Goal: Find specific page/section: Find specific page/section

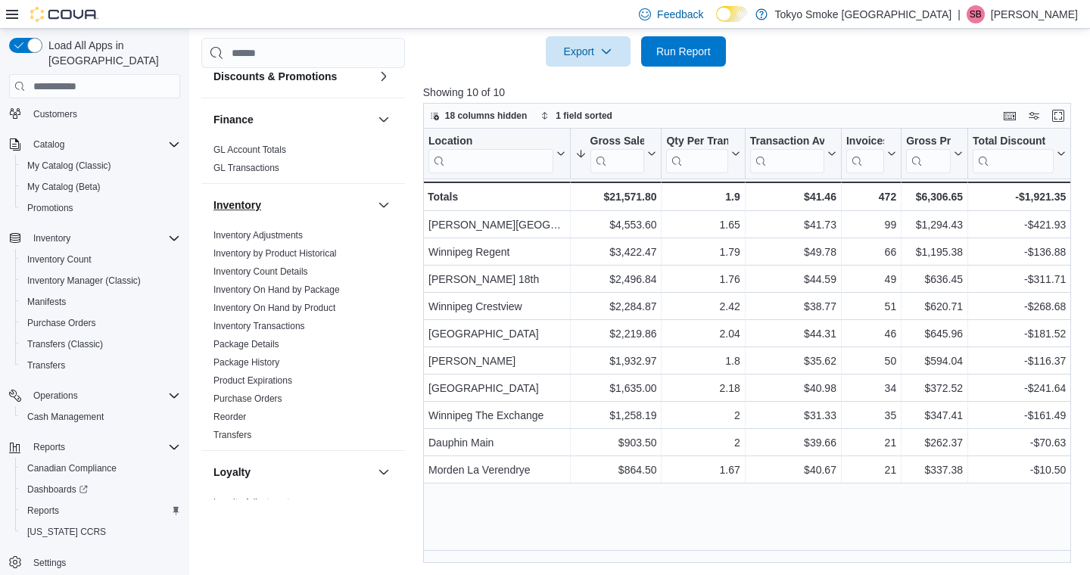
scroll to position [236, 0]
click at [275, 399] on link "Purchase Orders" at bounding box center [247, 396] width 69 height 11
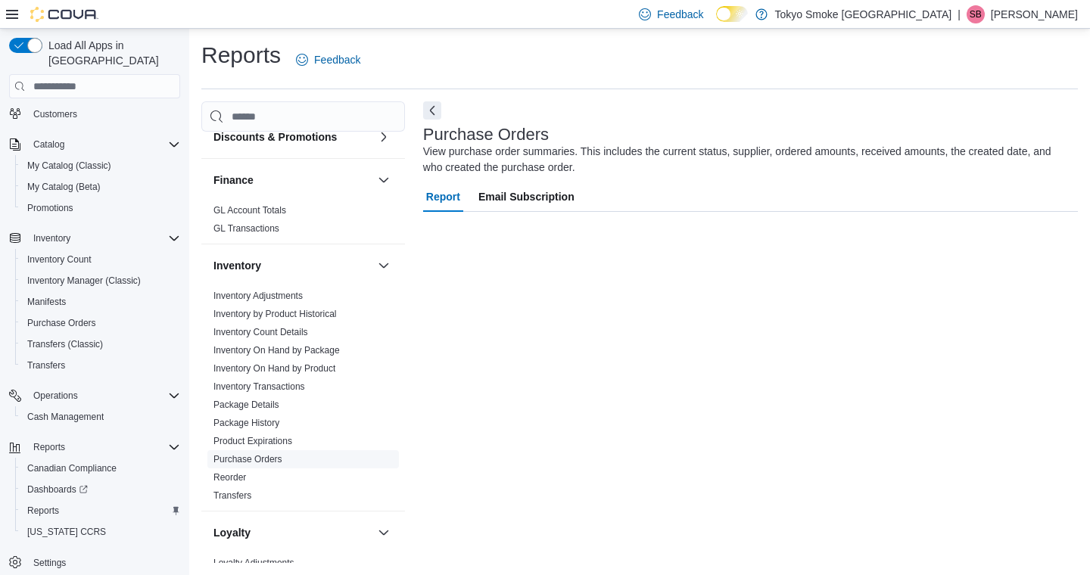
scroll to position [1, 0]
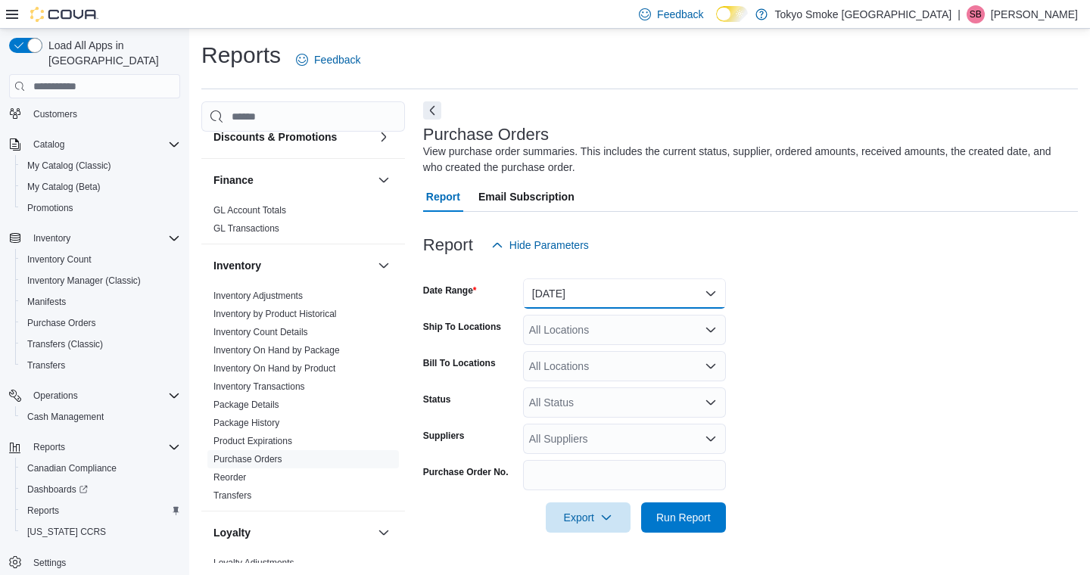
click at [559, 302] on button "Yesterday" at bounding box center [624, 294] width 203 height 30
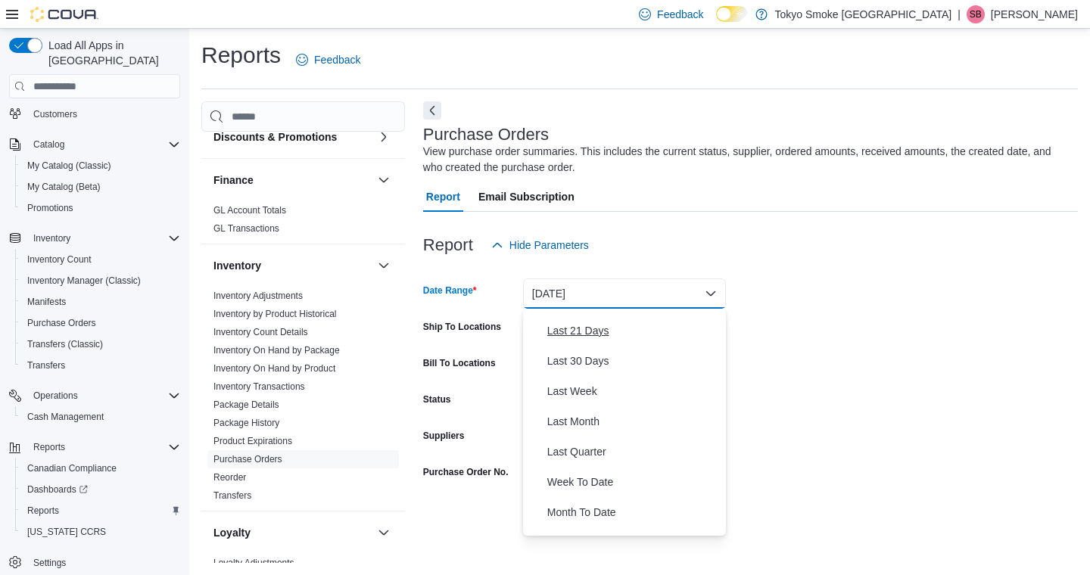
scroll to position [176, 0]
click at [574, 452] on span "Last Quarter" at bounding box center [633, 451] width 173 height 18
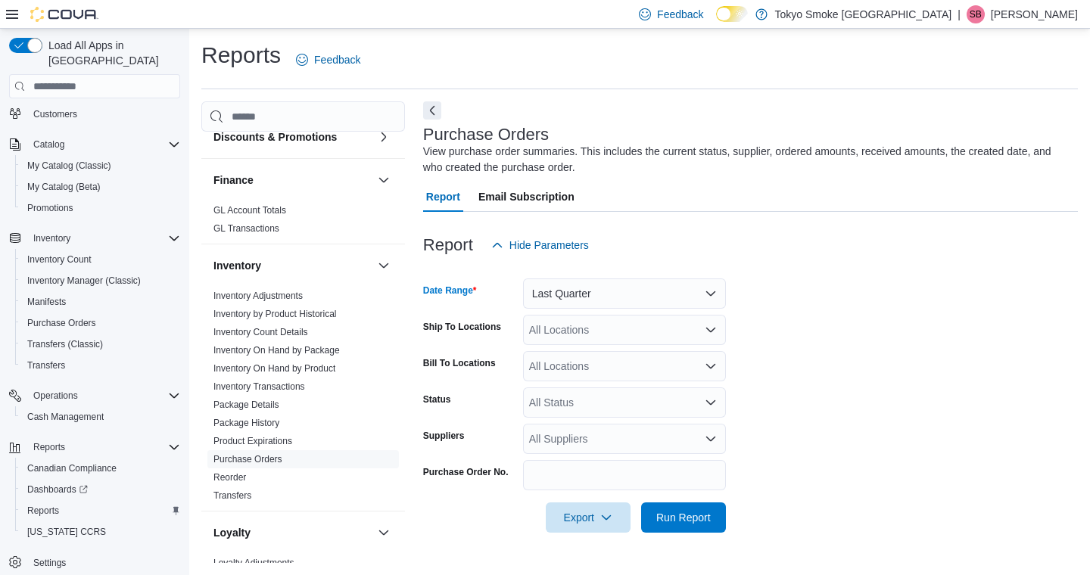
click at [588, 330] on div "All Locations" at bounding box center [624, 330] width 203 height 30
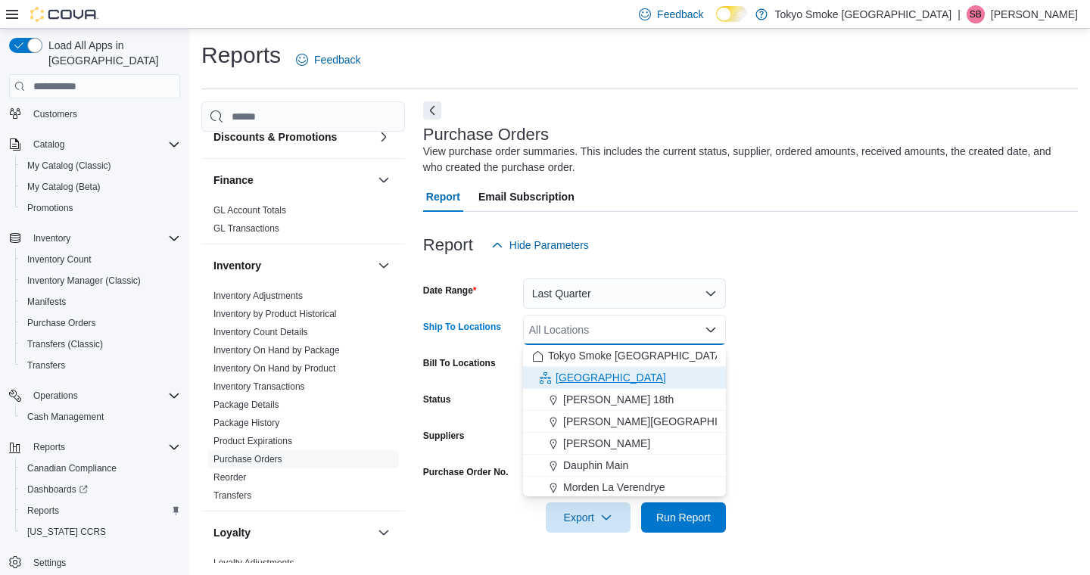
click at [578, 373] on span "Manitoba" at bounding box center [611, 377] width 111 height 15
click at [635, 330] on icon "Remove Manitoba from selection in this group" at bounding box center [638, 329] width 6 height 6
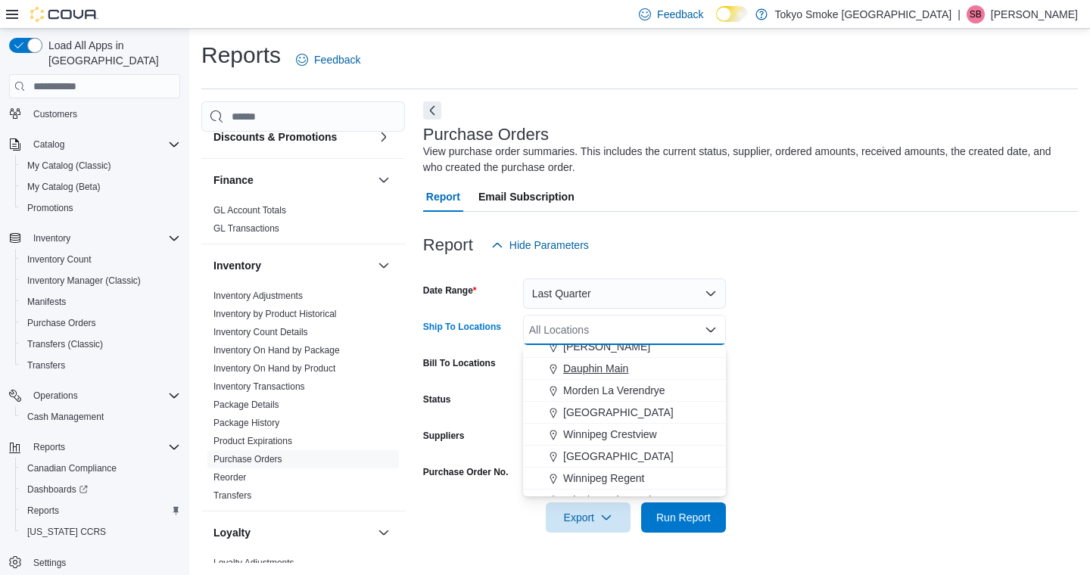
scroll to position [98, 0]
click at [632, 455] on span "[GEOGRAPHIC_DATA]" at bounding box center [618, 455] width 111 height 15
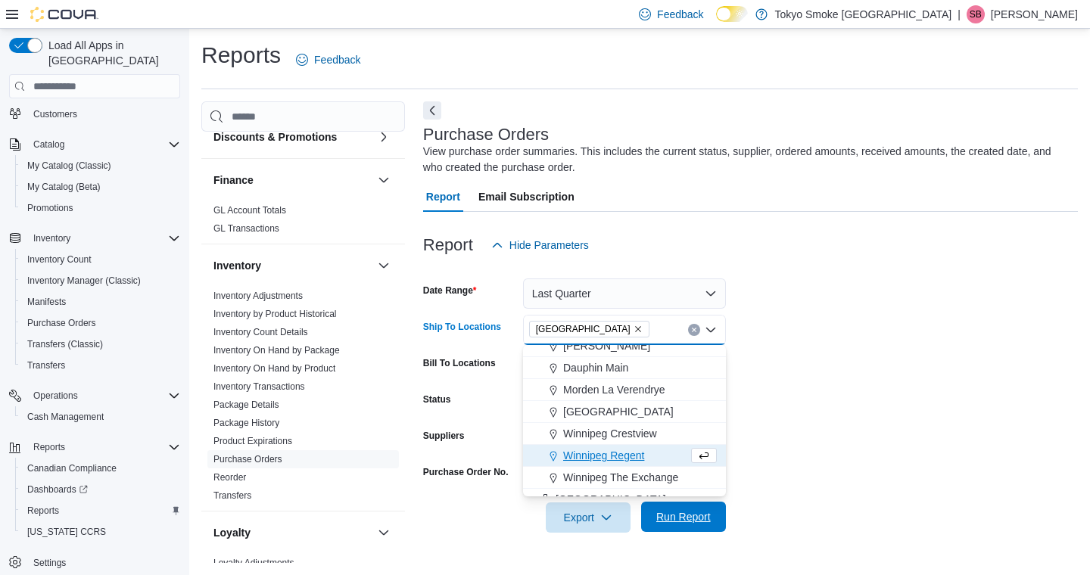
click at [671, 528] on span "Run Report" at bounding box center [683, 517] width 67 height 30
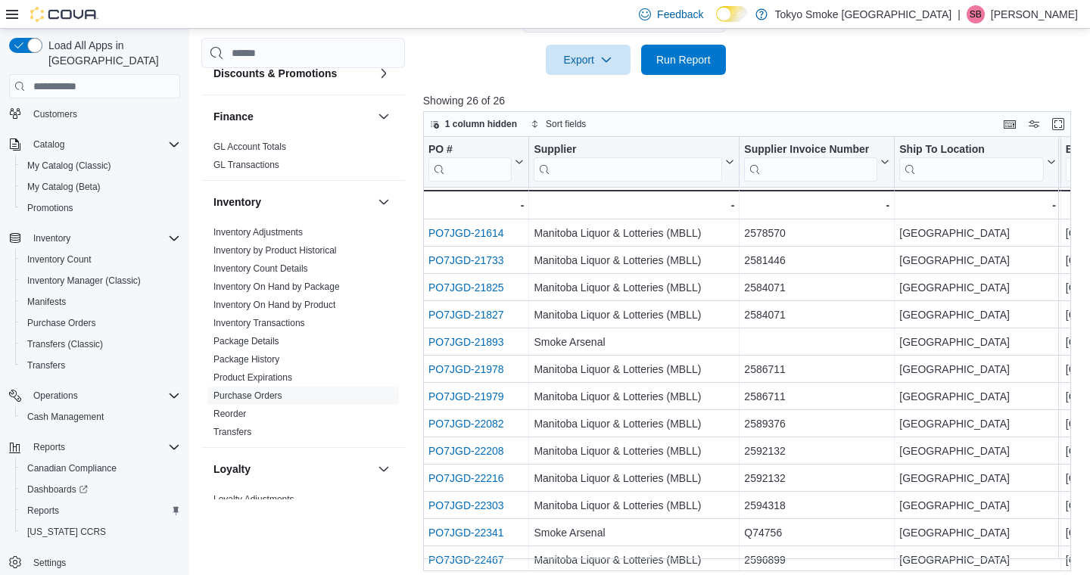
scroll to position [467, 0]
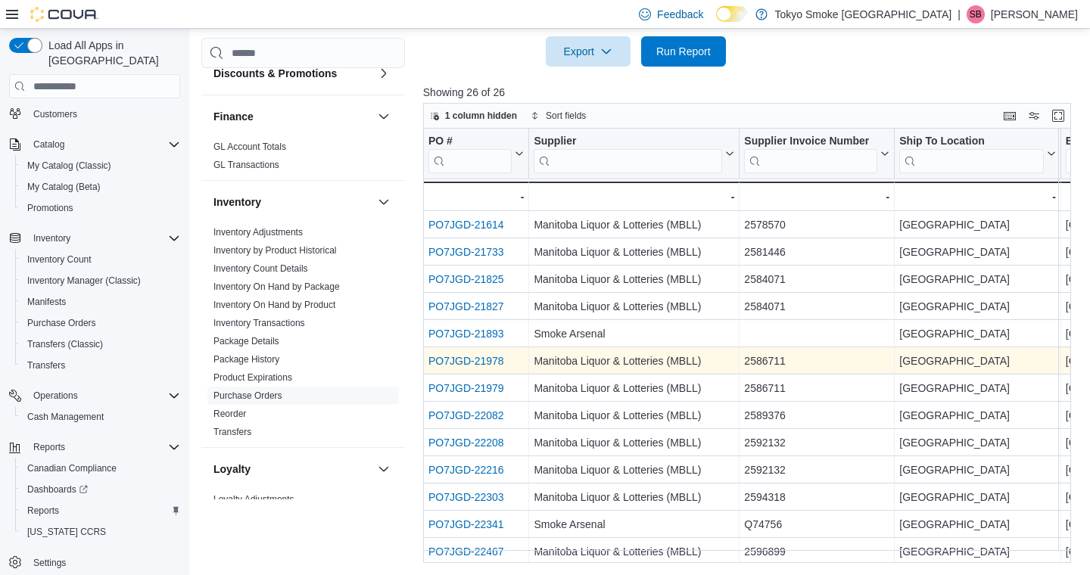
click at [461, 357] on link "PO7JGD-21978" at bounding box center [466, 361] width 76 height 12
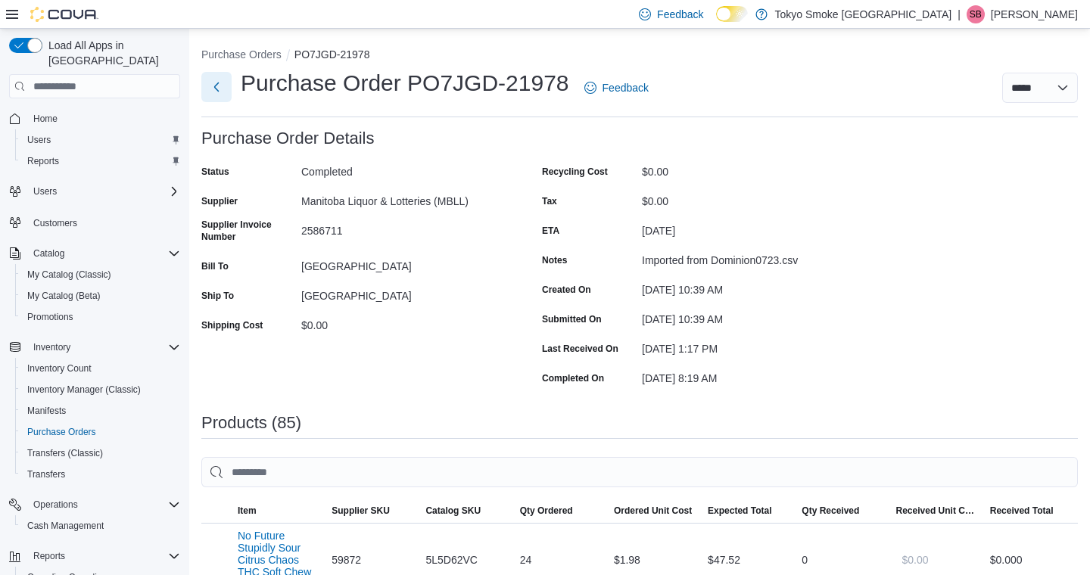
click at [210, 84] on button "Next" at bounding box center [216, 87] width 30 height 30
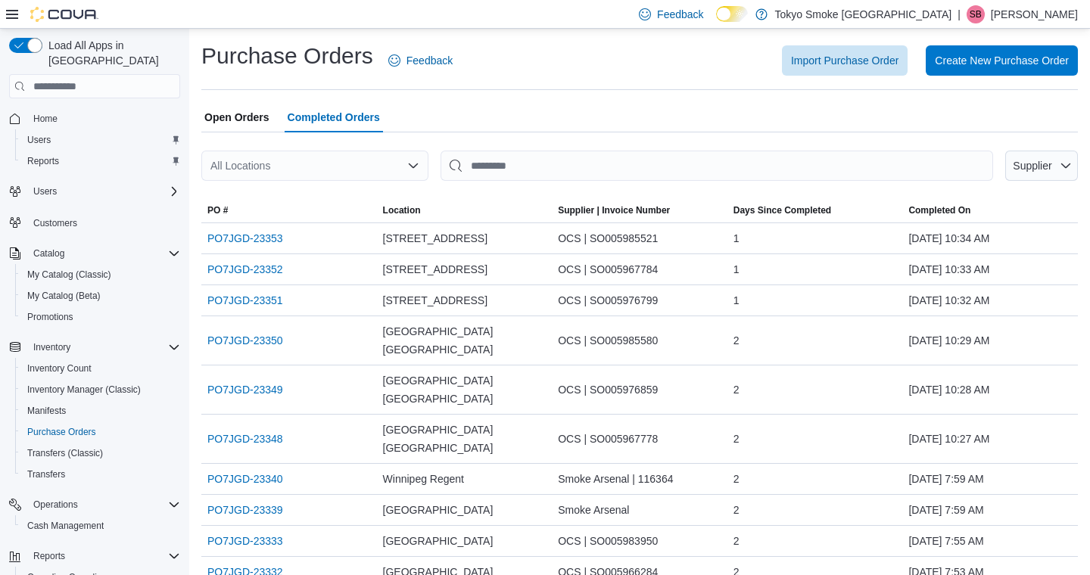
click at [408, 160] on icon "Open list of options" at bounding box center [413, 166] width 12 height 12
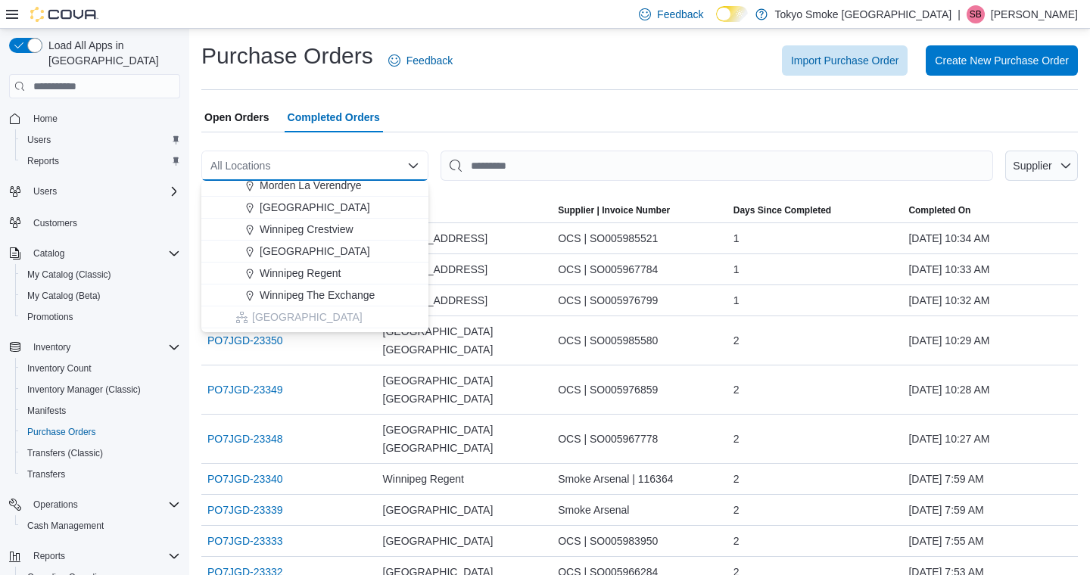
scroll to position [145, 0]
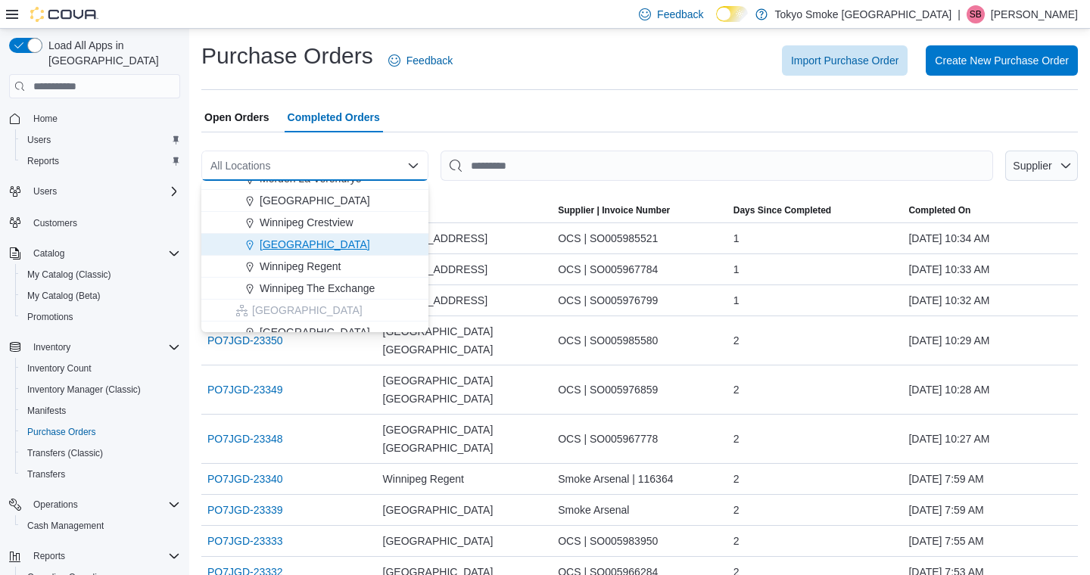
click at [345, 248] on span "[GEOGRAPHIC_DATA]" at bounding box center [315, 244] width 111 height 15
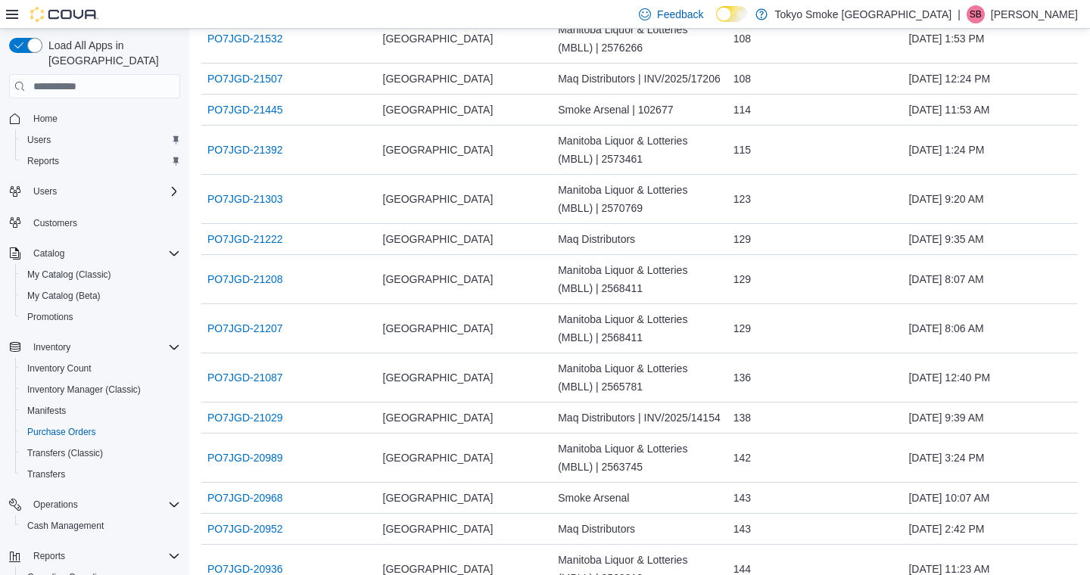
scroll to position [1375, 0]
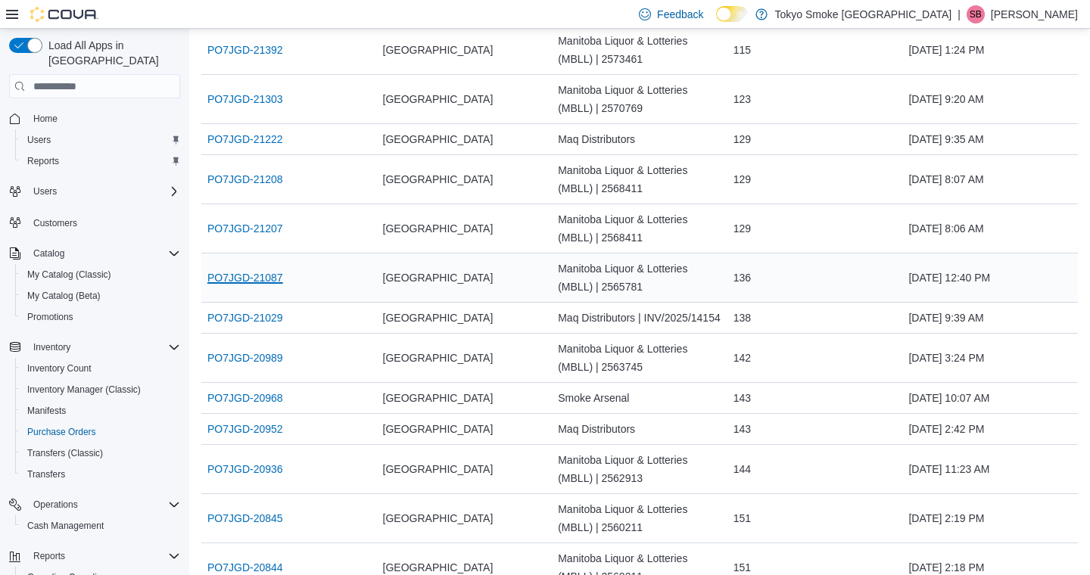
click at [233, 283] on link "PO7JGD-21087" at bounding box center [245, 278] width 76 height 18
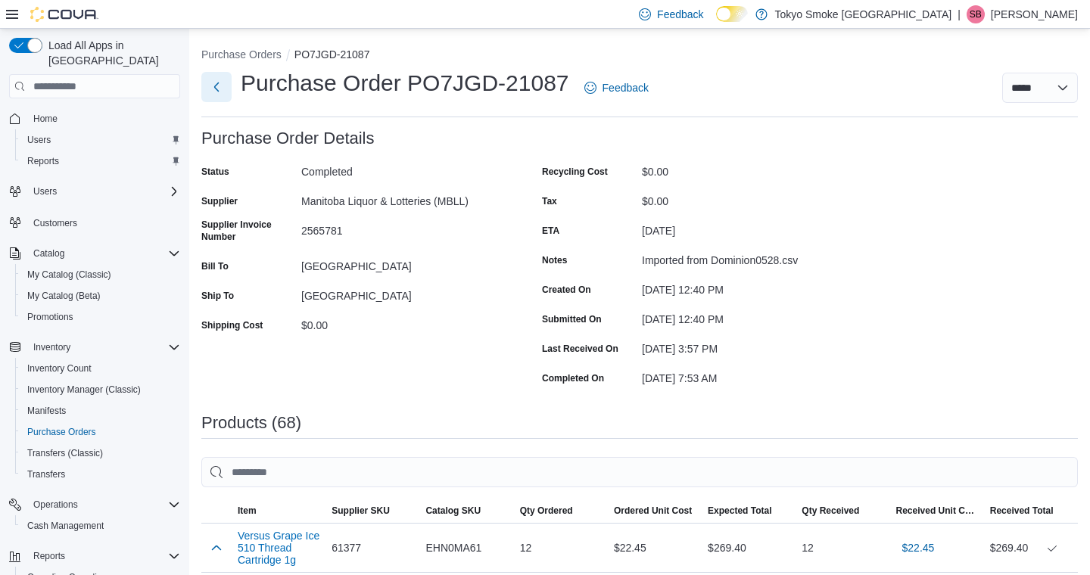
click at [216, 91] on button "Next" at bounding box center [216, 87] width 30 height 30
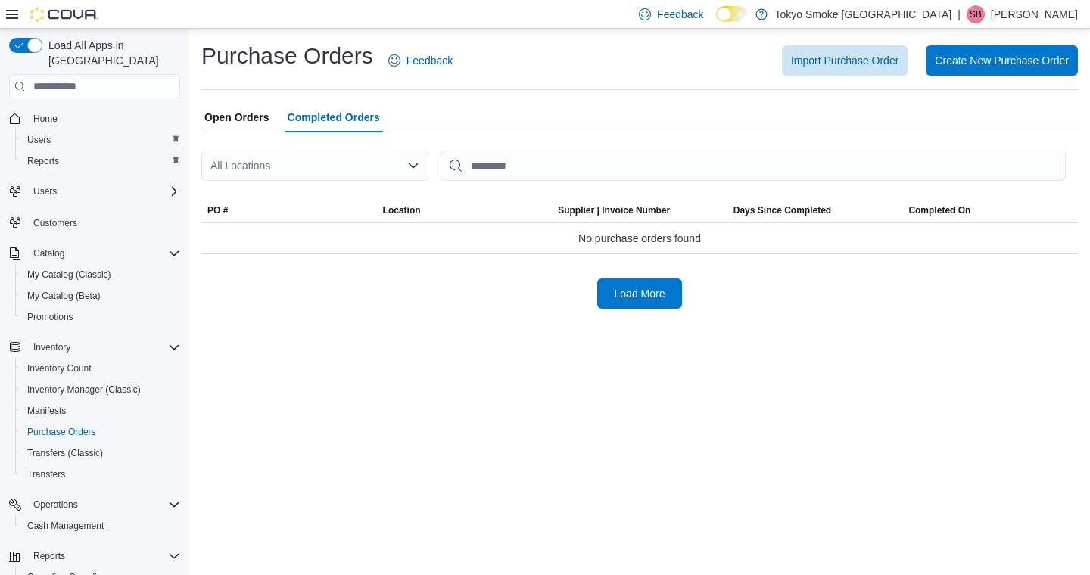
click at [269, 165] on div "All Locations" at bounding box center [314, 166] width 227 height 30
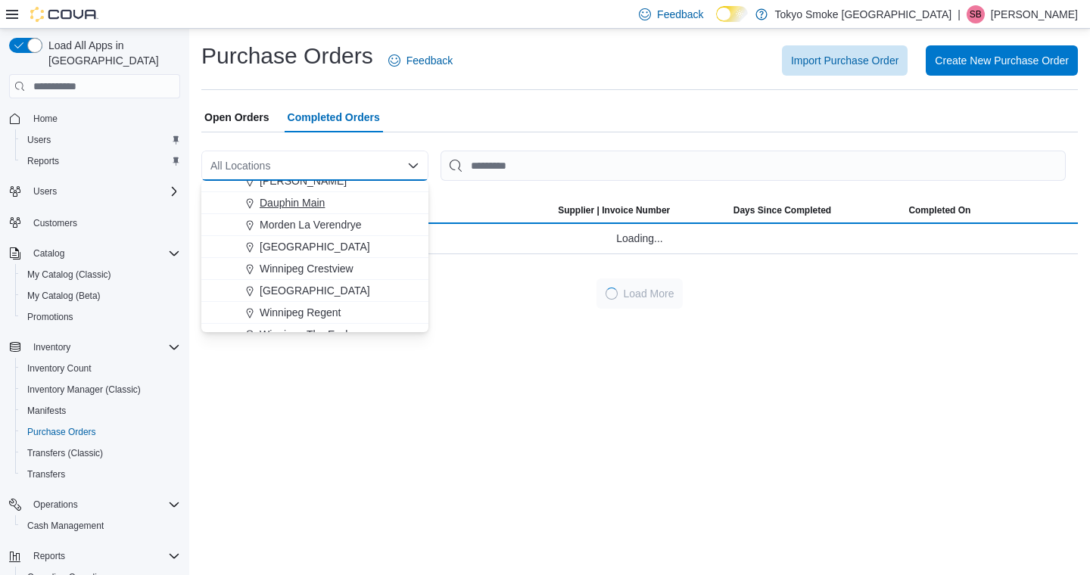
scroll to position [125, 0]
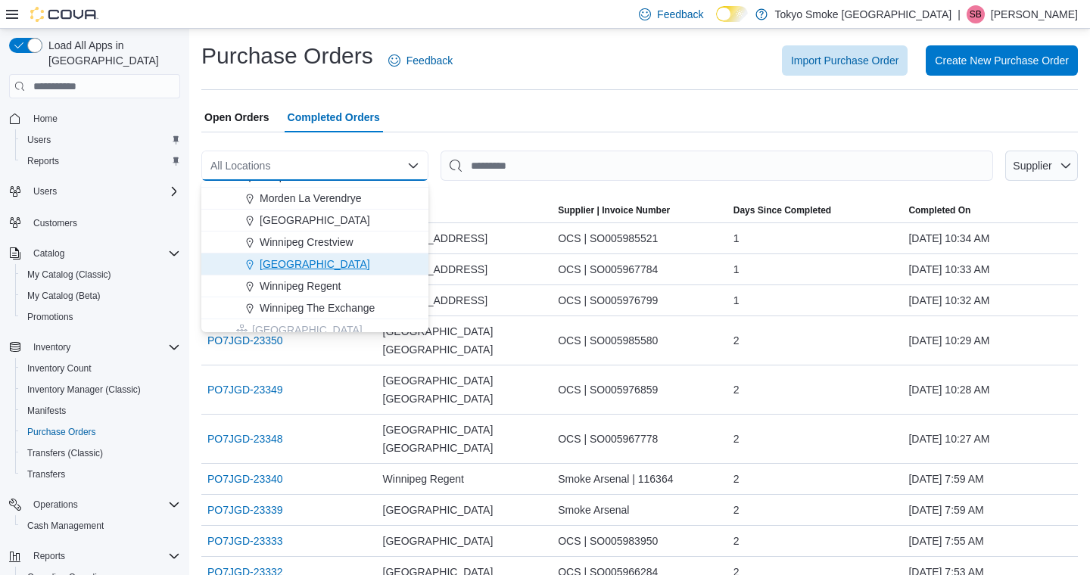
click at [293, 267] on span "[GEOGRAPHIC_DATA]" at bounding box center [315, 264] width 111 height 15
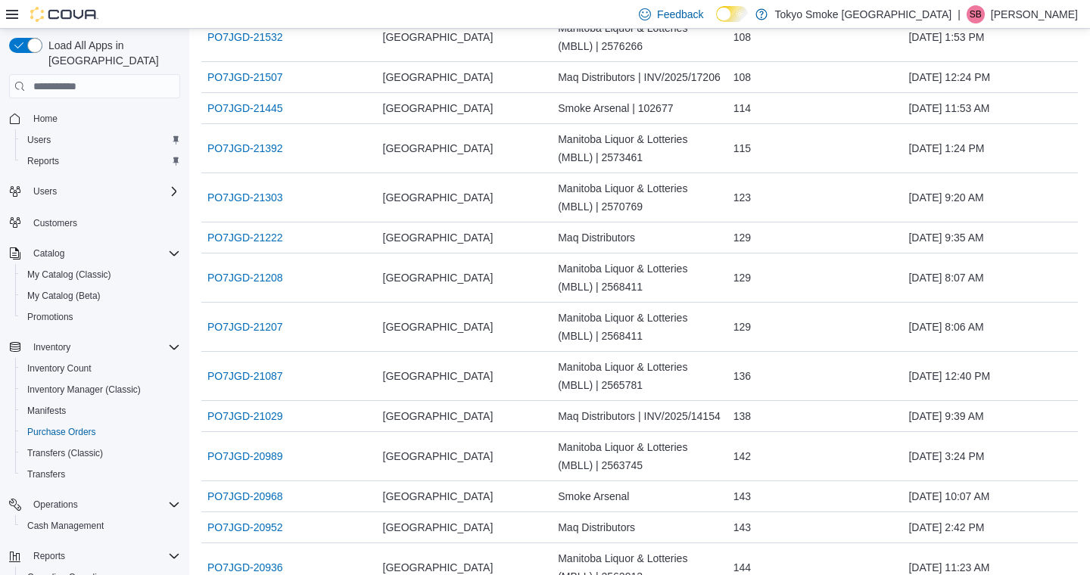
scroll to position [1281, 0]
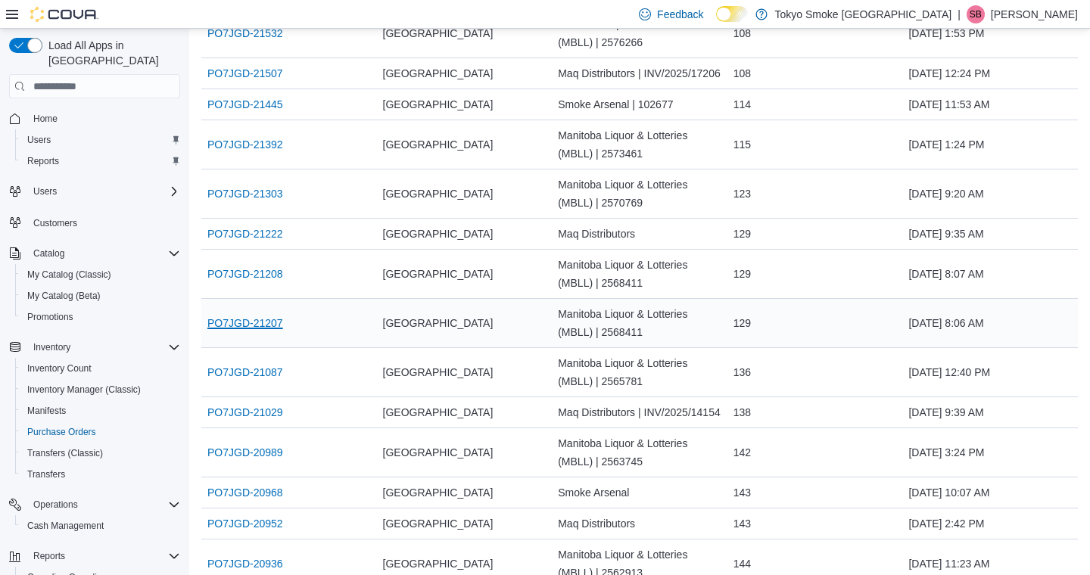
click at [260, 323] on link "PO7JGD-21207" at bounding box center [245, 323] width 76 height 18
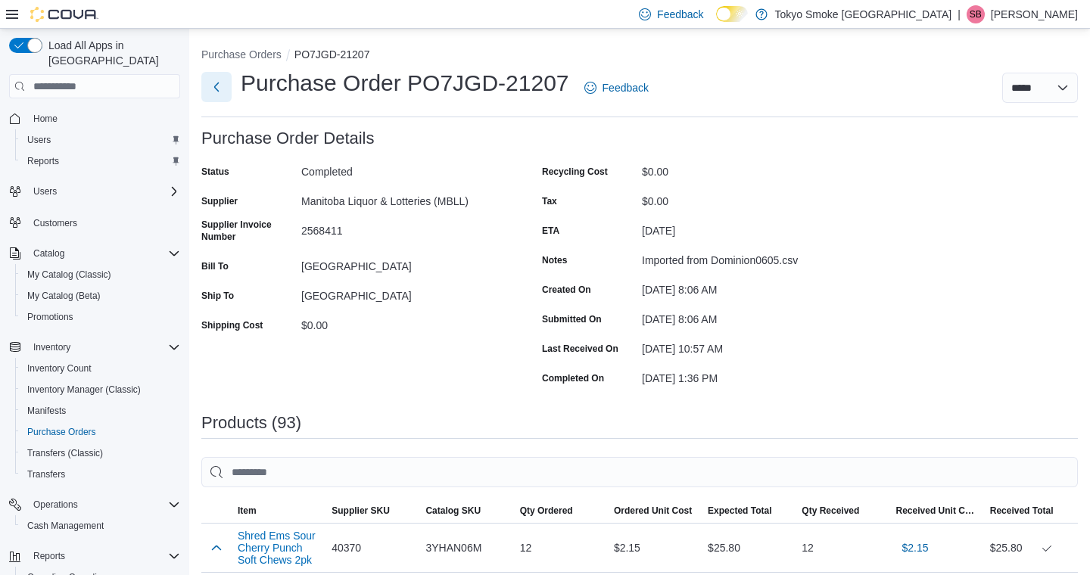
click at [218, 86] on button "Next" at bounding box center [216, 87] width 30 height 30
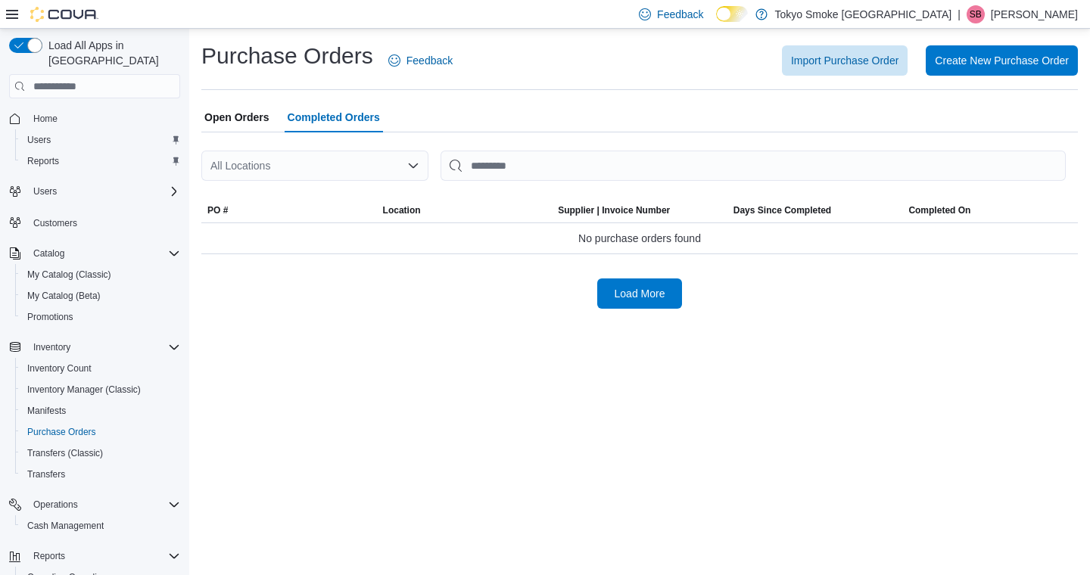
click at [291, 167] on div "All Locations" at bounding box center [314, 166] width 227 height 30
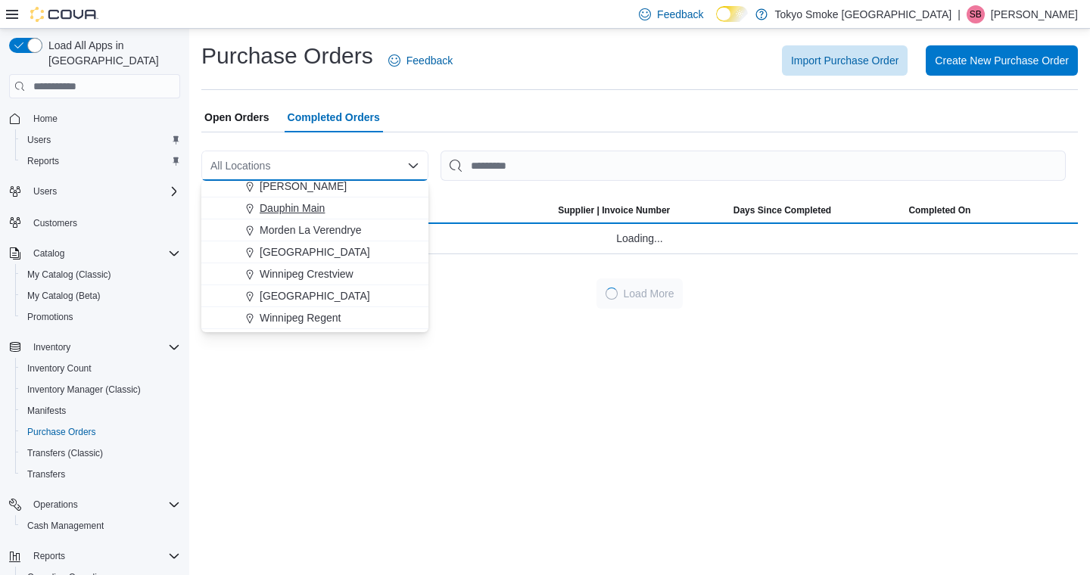
scroll to position [95, 0]
click at [297, 294] on span "[GEOGRAPHIC_DATA]" at bounding box center [315, 294] width 111 height 15
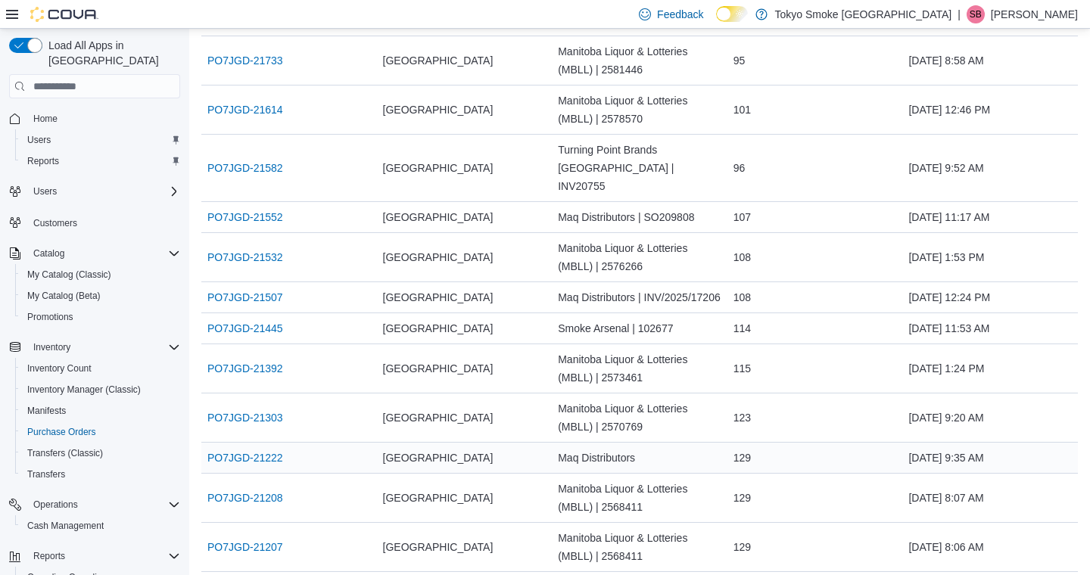
scroll to position [1059, 0]
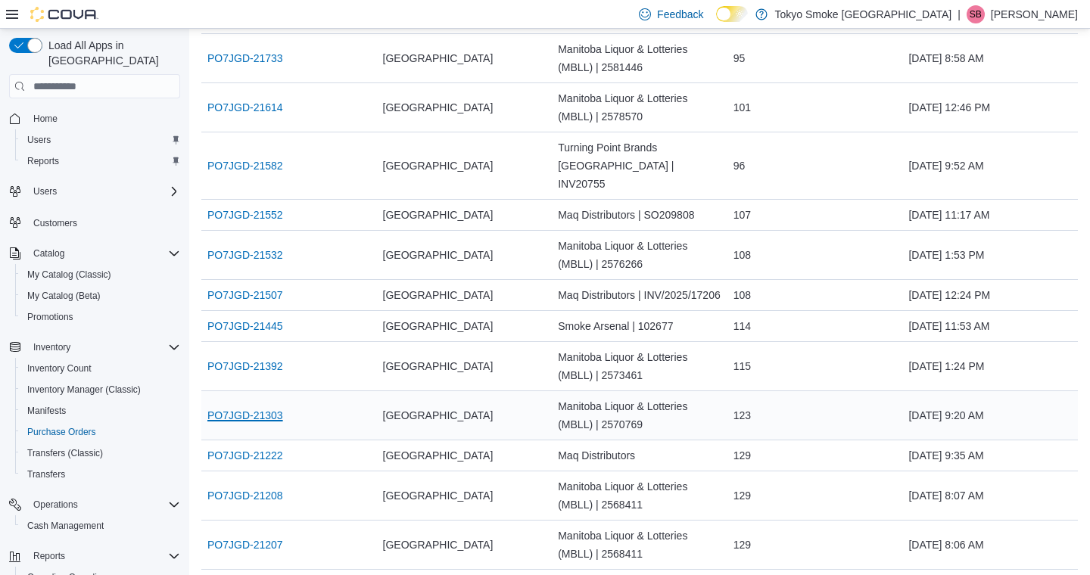
click at [254, 423] on link "PO7JGD-21303" at bounding box center [245, 415] width 76 height 18
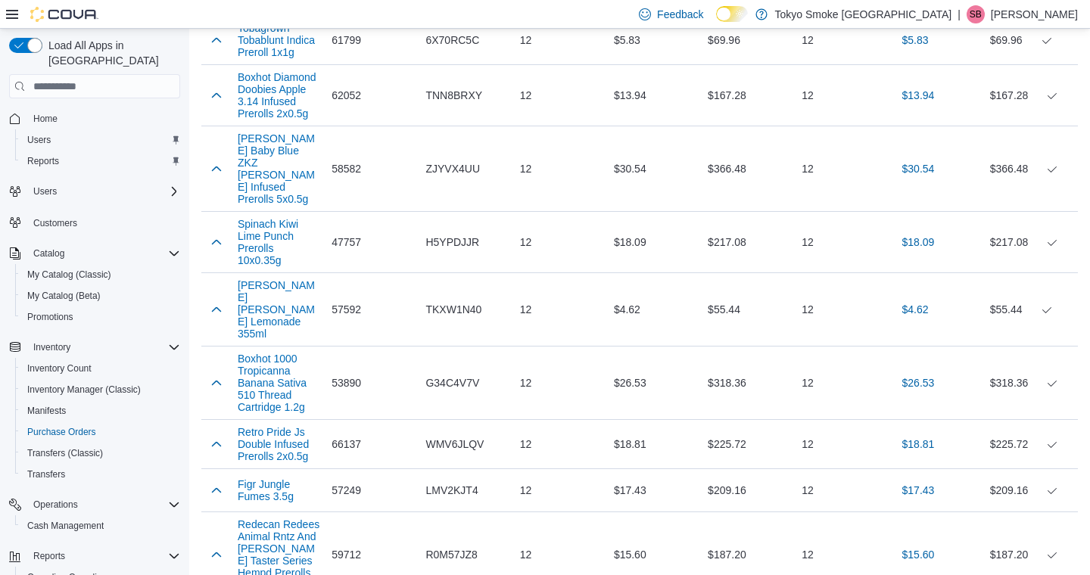
scroll to position [1468, 0]
